Goal: Obtain resource: Obtain resource

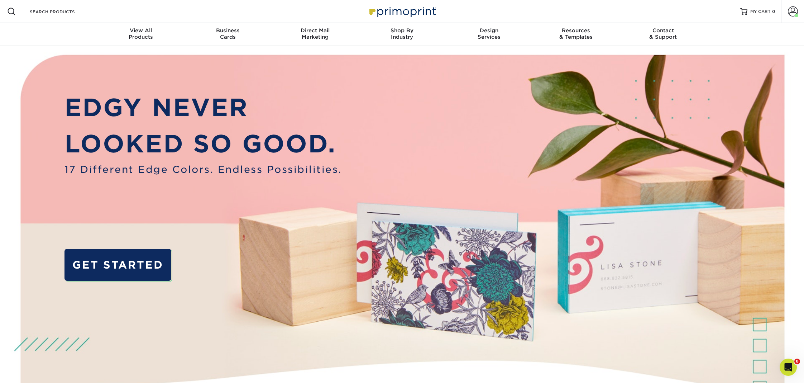
click at [64, 5] on div "Search Products" at bounding box center [61, 11] width 76 height 23
click at [55, 14] on input "Search Products" at bounding box center [64, 11] width 70 height 9
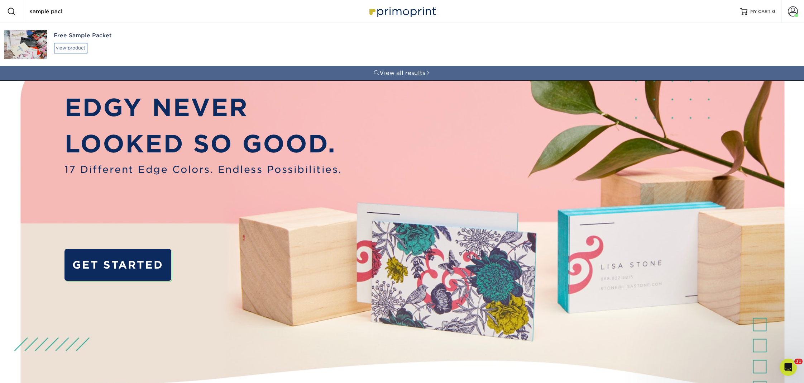
type input "sample pacl"
click at [66, 47] on div "view product" at bounding box center [71, 48] width 34 height 11
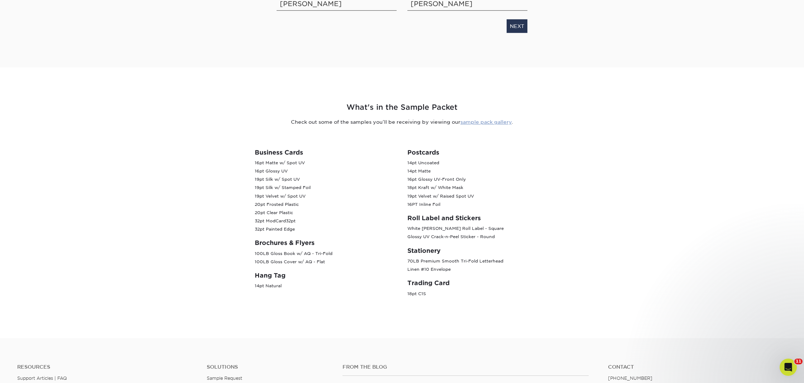
click at [479, 122] on link "sample pack gallery" at bounding box center [485, 122] width 51 height 6
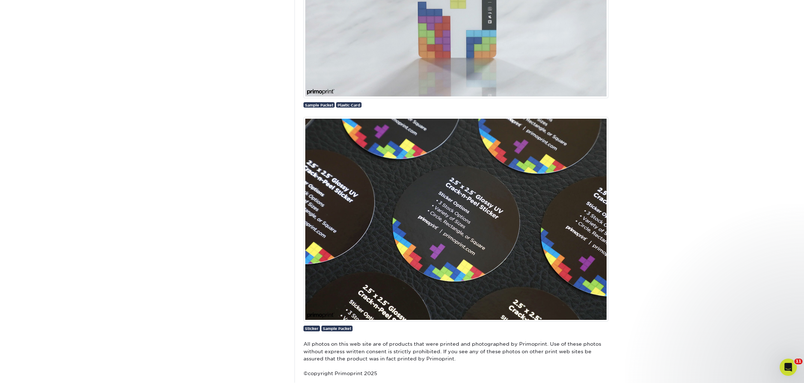
scroll to position [1572, 0]
